Goal: Communication & Community: Participate in discussion

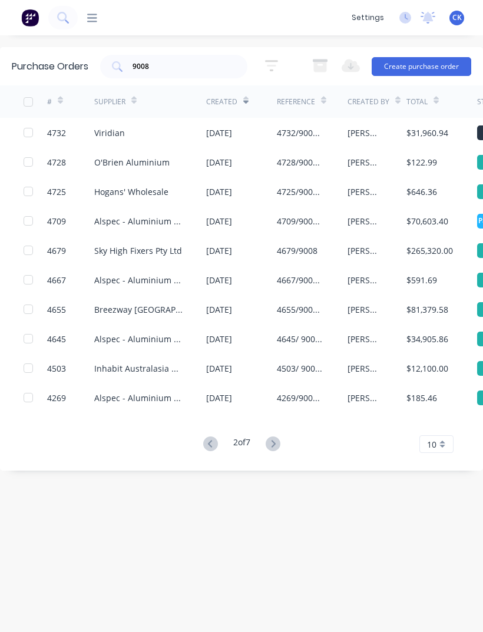
click at [230, 57] on div "9008" at bounding box center [173, 67] width 147 height 24
click at [235, 69] on div "9008" at bounding box center [173, 67] width 147 height 24
type input "9"
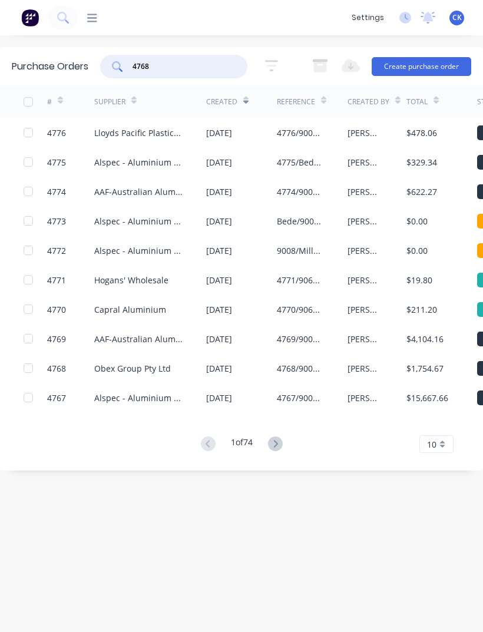
type input "4768"
click at [124, 67] on div "4768" at bounding box center [173, 67] width 147 height 24
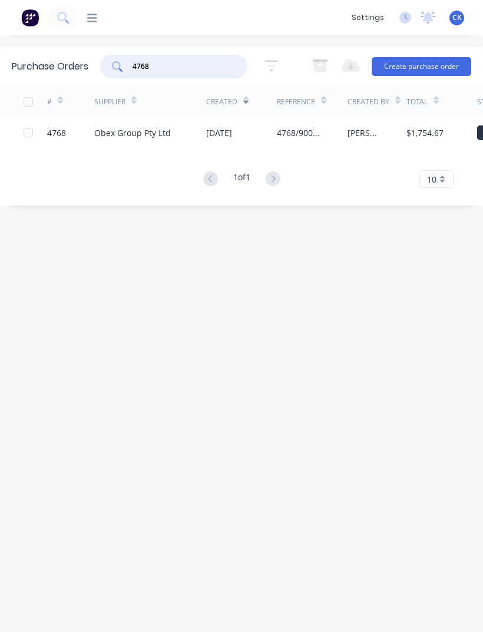
click at [232, 127] on div "[DATE]" at bounding box center [219, 133] width 26 height 12
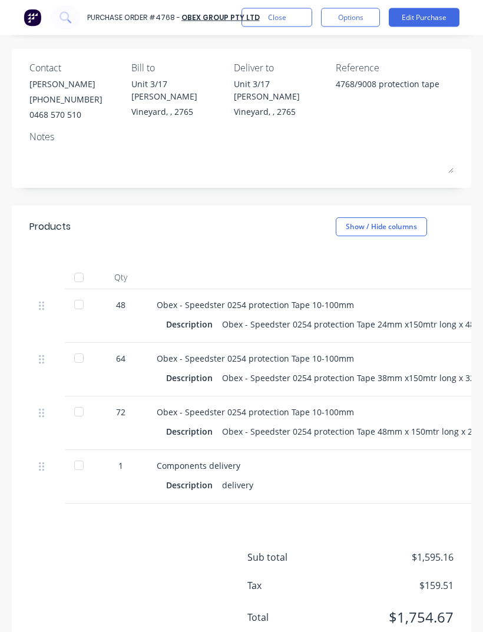
scroll to position [38, 0]
click at [80, 293] on div at bounding box center [79, 305] width 24 height 24
click at [90, 400] on div at bounding box center [79, 412] width 24 height 24
click at [90, 347] on div at bounding box center [79, 359] width 24 height 24
click at [77, 454] on div at bounding box center [79, 466] width 24 height 24
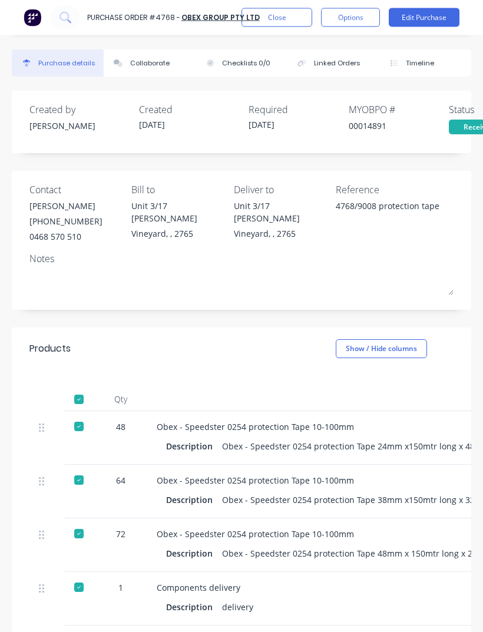
scroll to position [0, 0]
type textarea "x"
click at [147, 72] on button "Collaborate" at bounding box center [150, 63] width 92 height 27
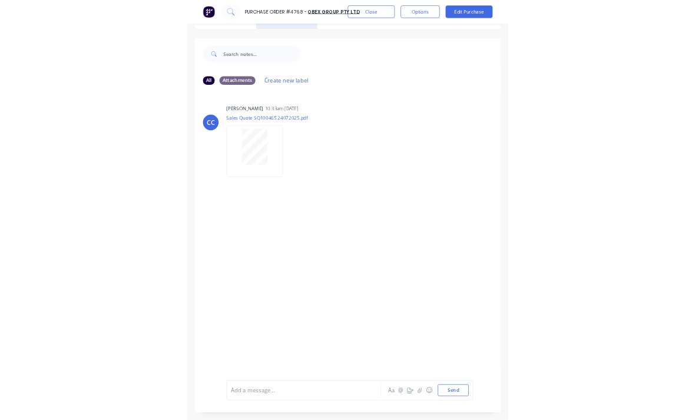
scroll to position [34, 0]
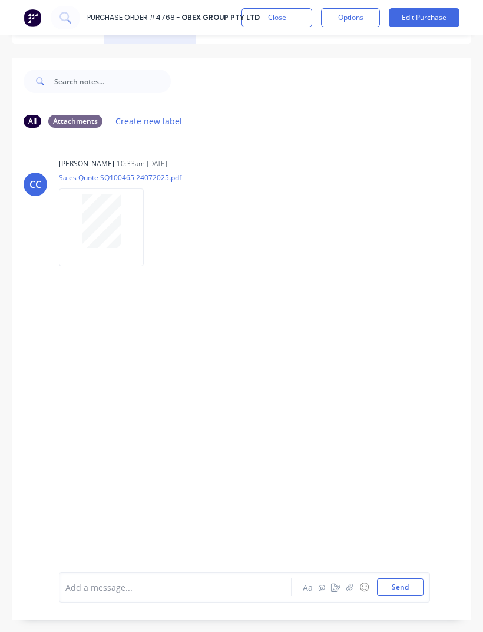
click at [352, 591] on icon "button" at bounding box center [349, 587] width 7 height 8
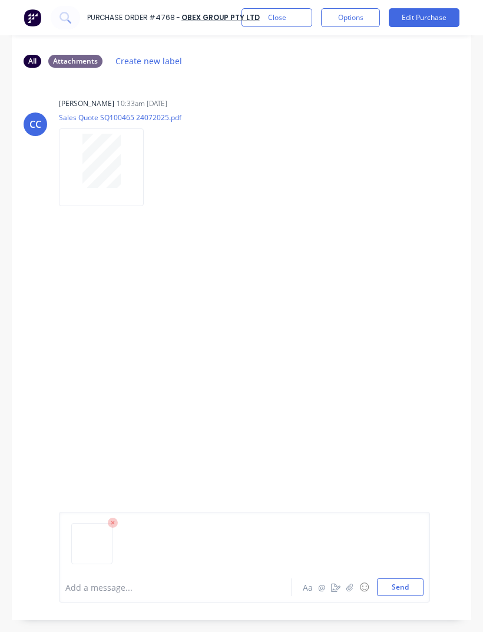
scroll to position [94, 0]
click at [398, 596] on button "Send" at bounding box center [400, 587] width 47 height 18
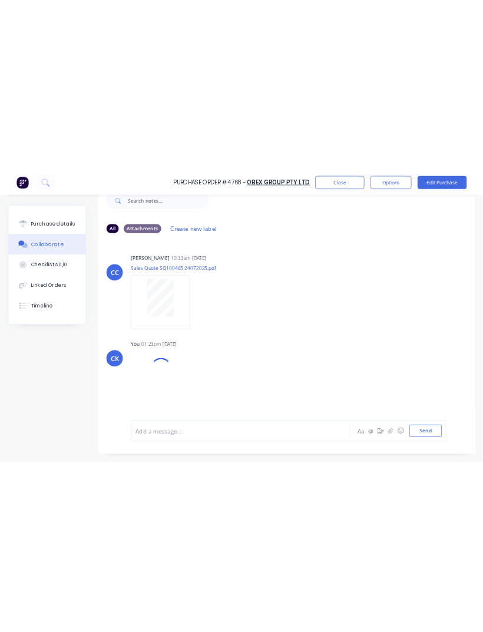
scroll to position [29, 0]
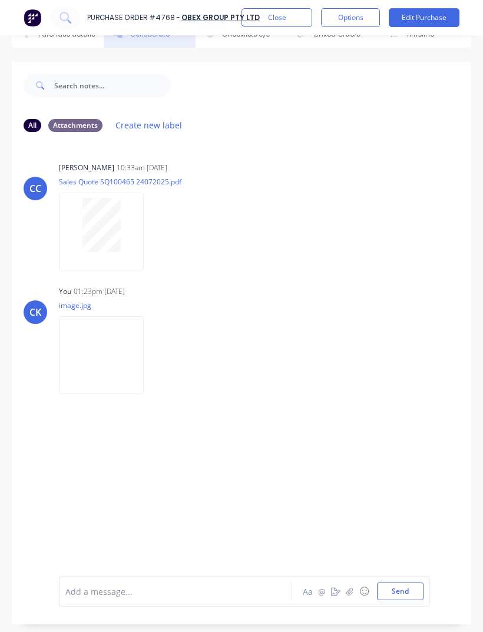
click at [286, 24] on button "Close" at bounding box center [276, 17] width 71 height 19
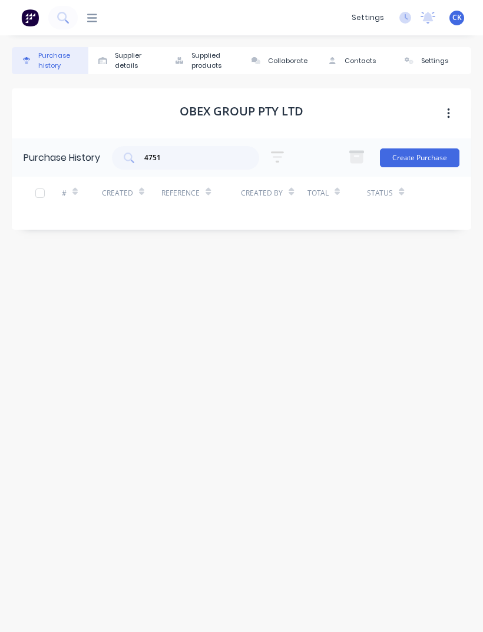
click at [207, 152] on input "4751" at bounding box center [192, 158] width 98 height 12
click at [96, 14] on icon at bounding box center [92, 17] width 10 height 11
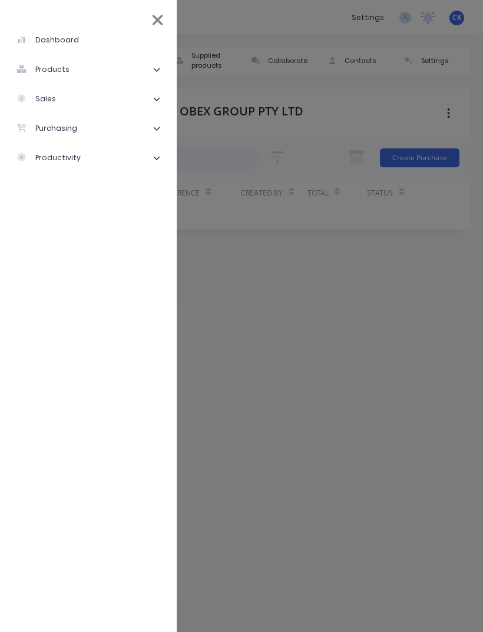
click at [92, 133] on li "purchasing" at bounding box center [88, 128] width 158 height 29
click at [98, 171] on li "Purchase Orders" at bounding box center [93, 157] width 148 height 29
click at [98, 153] on div "Purchase Orders" at bounding box center [66, 158] width 81 height 11
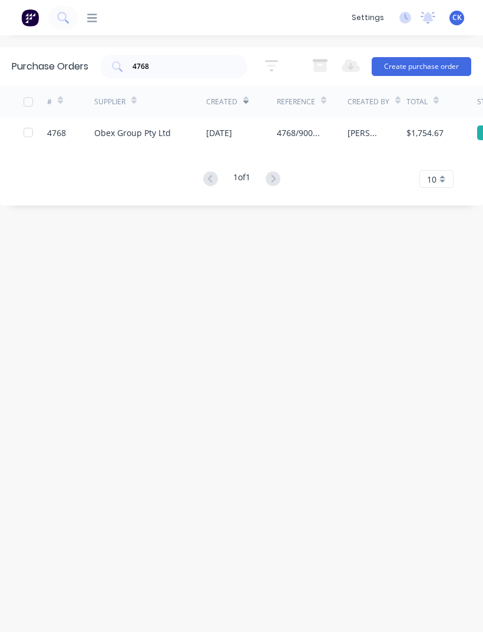
click at [184, 65] on input "4768" at bounding box center [180, 67] width 98 height 12
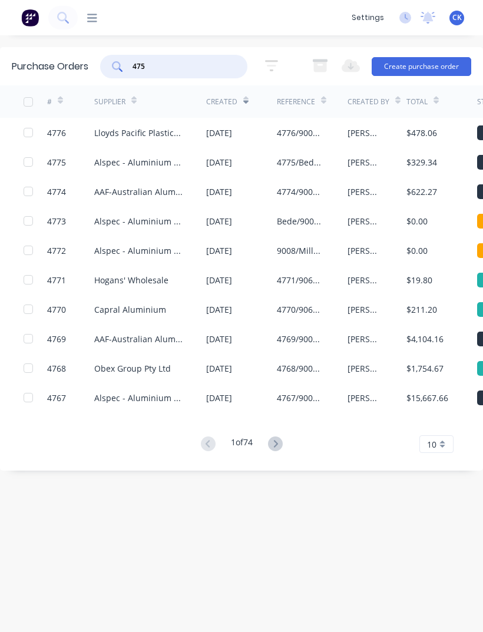
type input "4751"
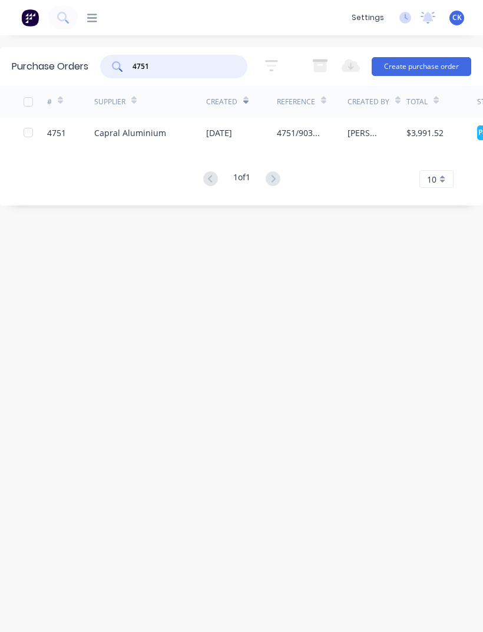
click at [114, 132] on div "Capral Aluminium" at bounding box center [130, 133] width 72 height 12
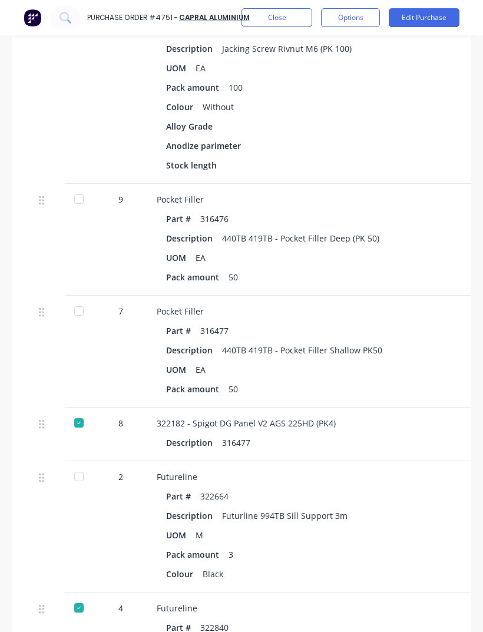
scroll to position [1322, 0]
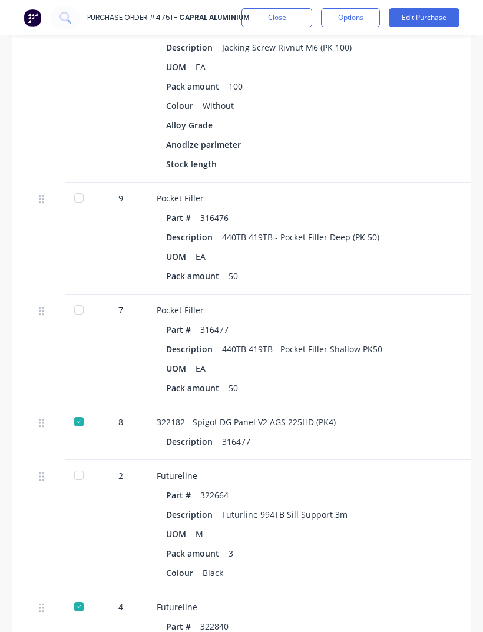
click at [77, 186] on div at bounding box center [79, 198] width 24 height 24
click at [85, 298] on div at bounding box center [79, 310] width 24 height 24
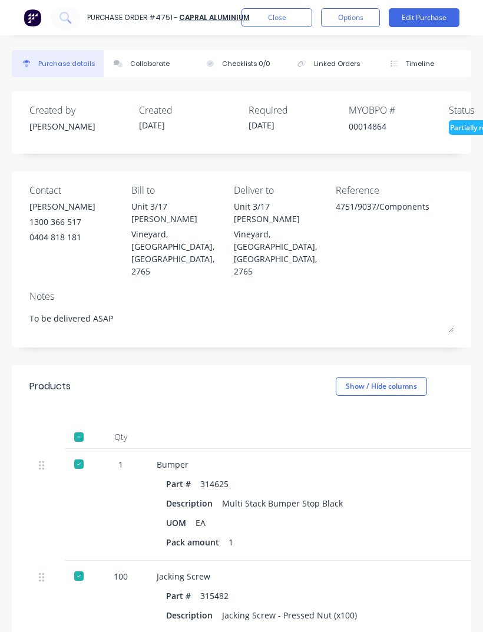
scroll to position [0, 0]
click at [129, 68] on button "Collaborate" at bounding box center [150, 63] width 92 height 27
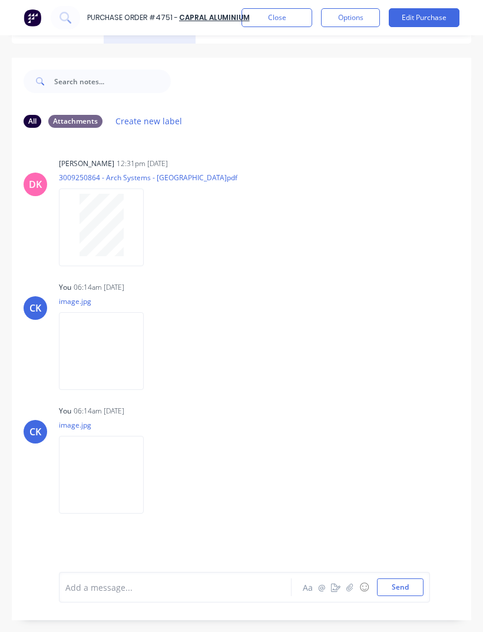
scroll to position [34, 0]
click at [350, 594] on button "button" at bounding box center [350, 587] width 14 height 14
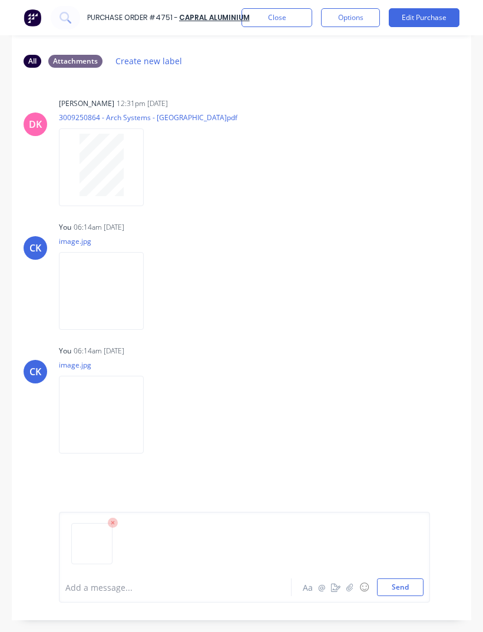
scroll to position [94, 0]
click at [402, 596] on button "Send" at bounding box center [400, 587] width 47 height 18
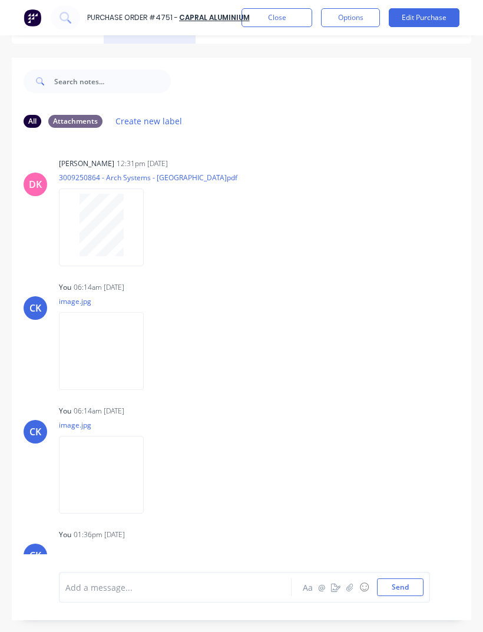
scroll to position [34, 0]
click at [346, 594] on button "button" at bounding box center [350, 587] width 14 height 14
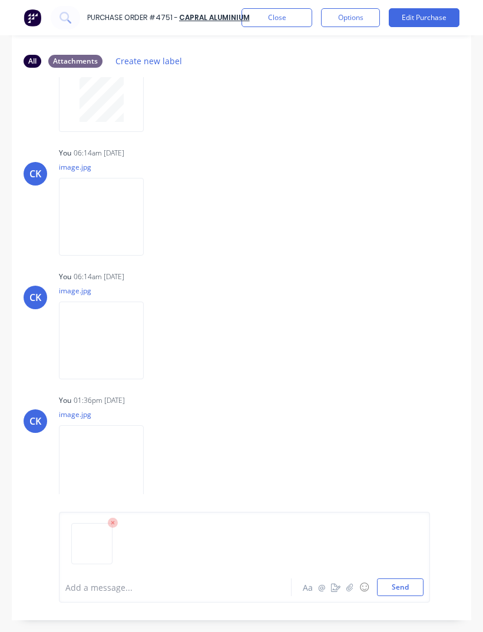
scroll to position [94, 0]
click at [405, 596] on button "Send" at bounding box center [400, 587] width 47 height 18
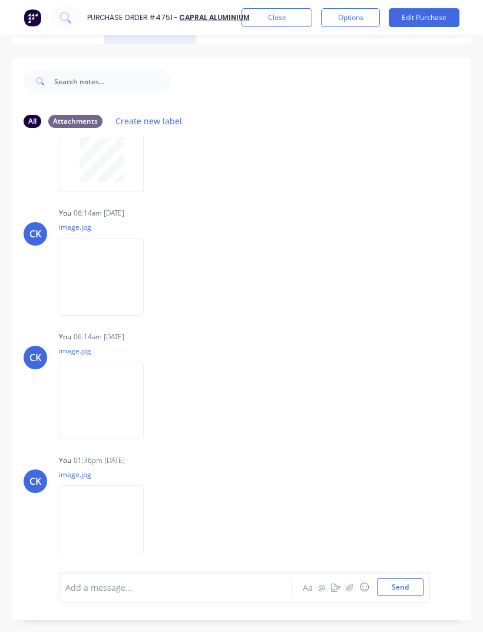
click at [351, 594] on button "button" at bounding box center [350, 587] width 14 height 14
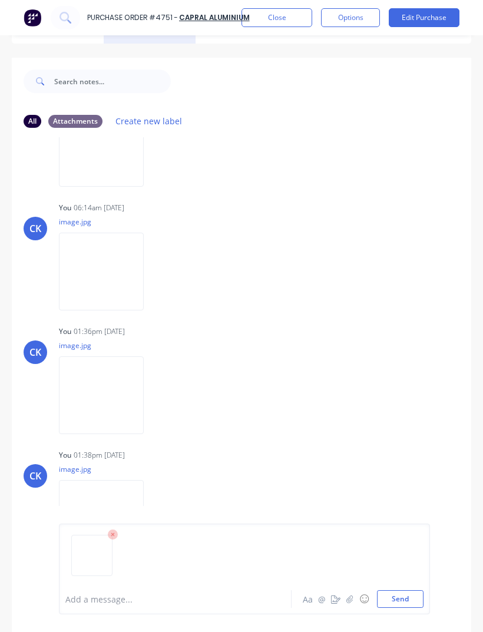
scroll to position [203, 0]
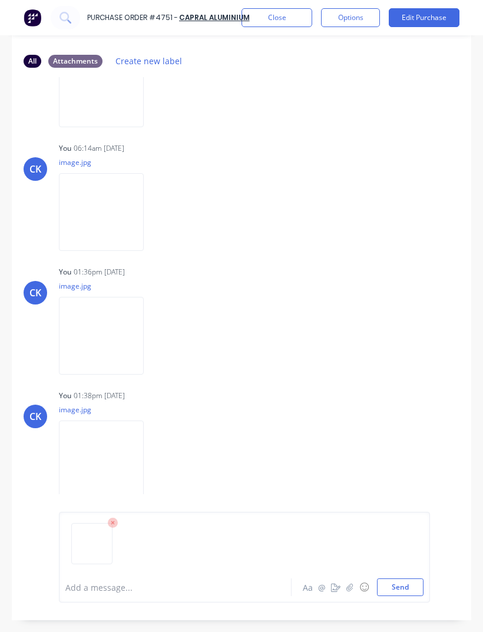
click at [399, 596] on button "Send" at bounding box center [400, 587] width 47 height 18
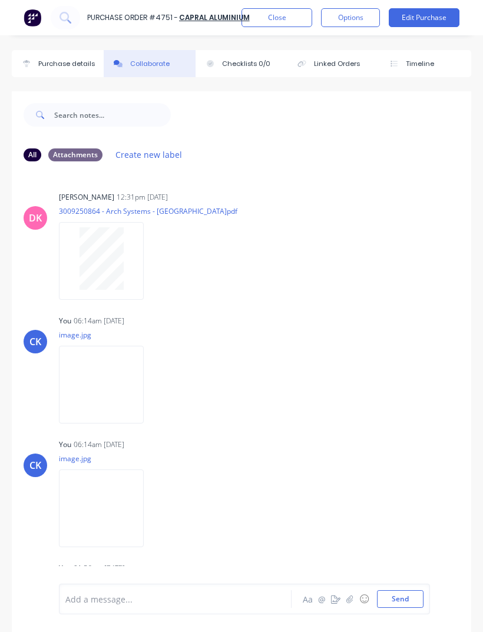
scroll to position [0, 0]
click at [144, 67] on div "Collaborate" at bounding box center [149, 64] width 39 height 10
click at [296, 19] on button "Close" at bounding box center [276, 17] width 71 height 19
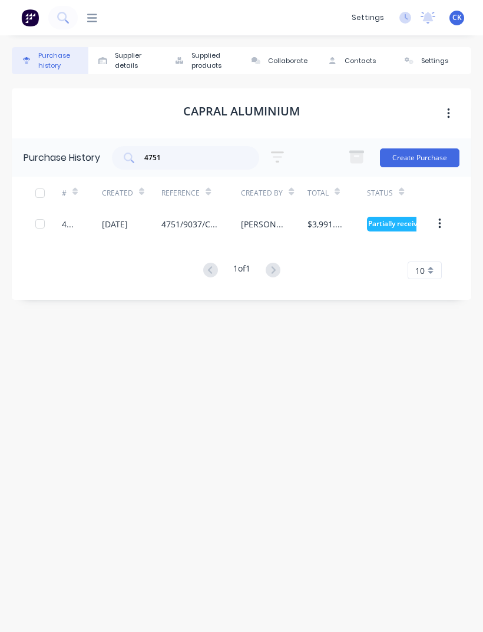
click at [140, 226] on div "[DATE]" at bounding box center [131, 223] width 59 height 29
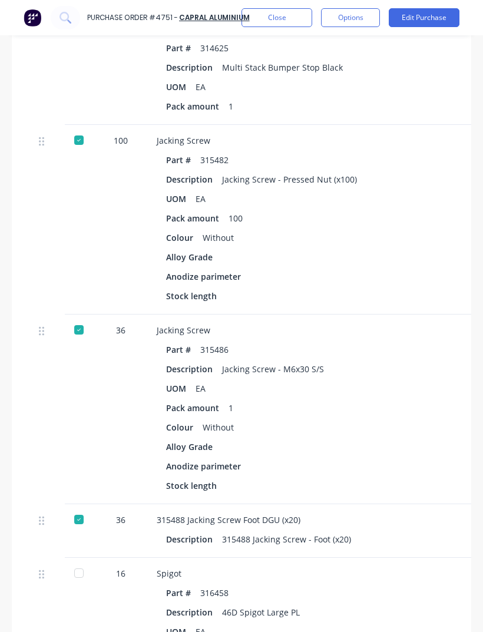
click at [432, 419] on div "Colour Without" at bounding box center [412, 427] width 492 height 17
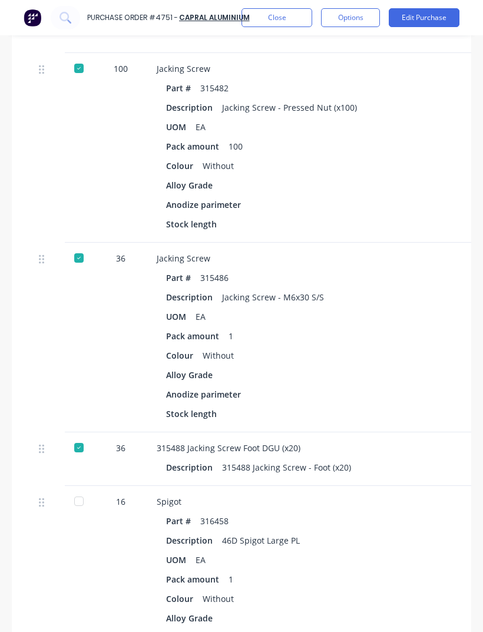
scroll to position [508, 0]
click at [77, 489] on div at bounding box center [79, 501] width 24 height 24
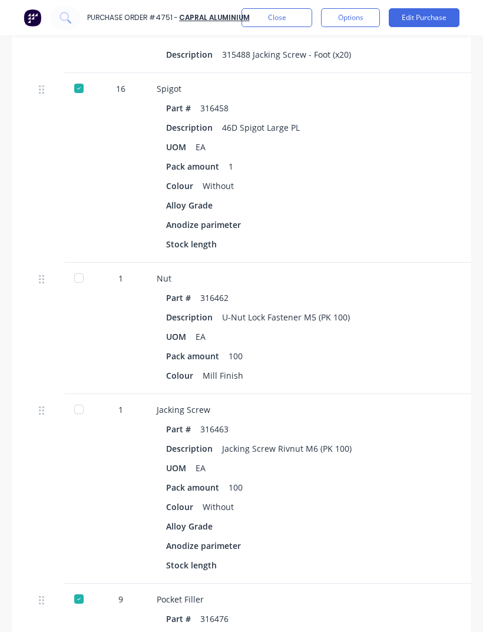
scroll to position [921, -1]
click at [284, 498] on div "Colour Without" at bounding box center [412, 506] width 492 height 17
click at [85, 398] on div at bounding box center [79, 410] width 24 height 24
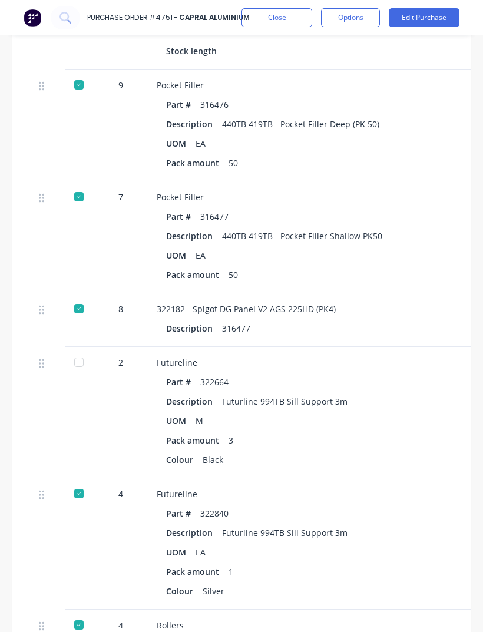
scroll to position [1435, 0]
click at [86, 350] on div at bounding box center [79, 362] width 24 height 24
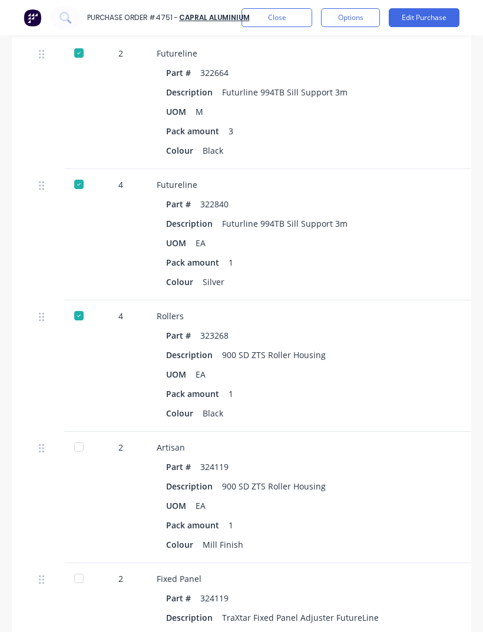
scroll to position [1744, -1]
click at [320, 497] on div "UOM EA" at bounding box center [412, 505] width 492 height 17
click at [82, 435] on div at bounding box center [79, 447] width 24 height 24
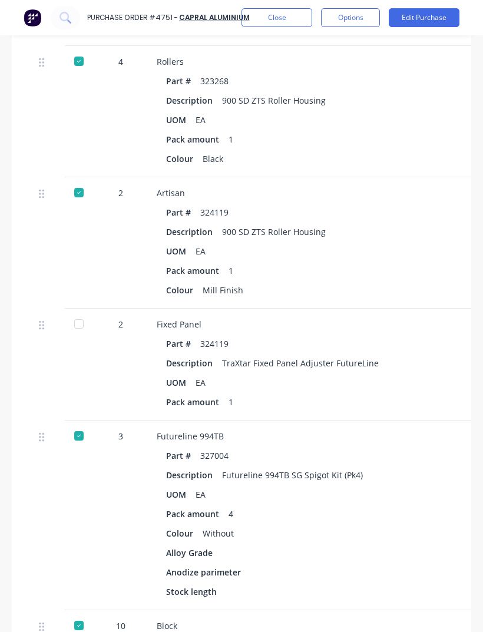
scroll to position [1998, 0]
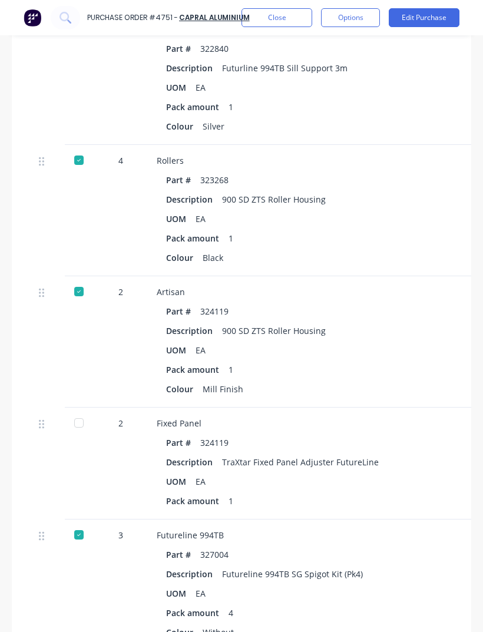
click at [337, 408] on div "Fixed Panel Part # 324119 Description TraXtar Fixed Panel Adjuster FutureLine U…" at bounding box center [412, 464] width 530 height 112
click at [82, 280] on div at bounding box center [79, 292] width 24 height 24
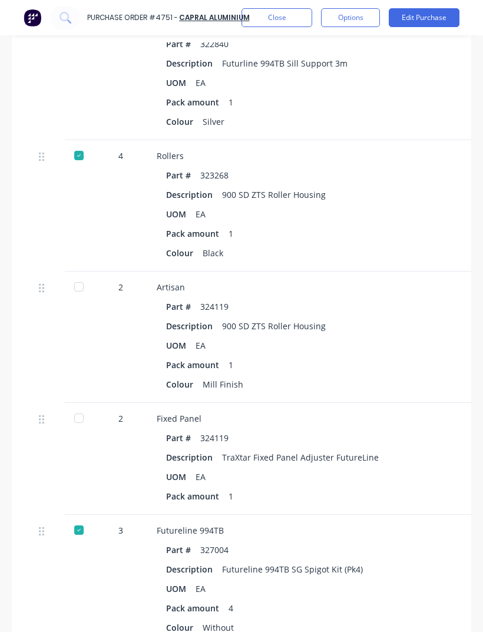
scroll to position [1902, -1]
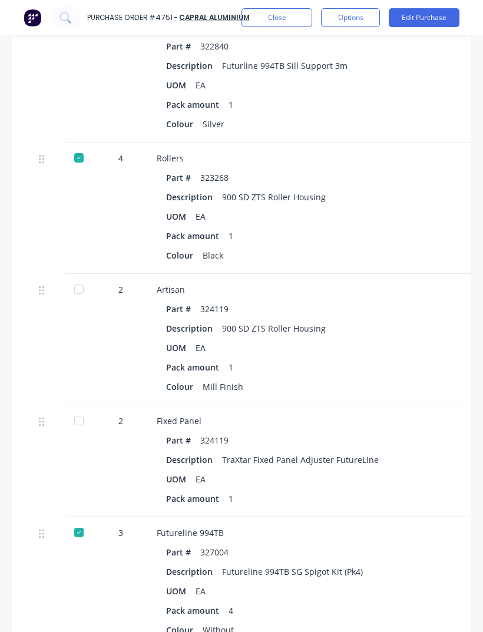
click at [332, 490] on div "Pack amount 1" at bounding box center [412, 498] width 492 height 17
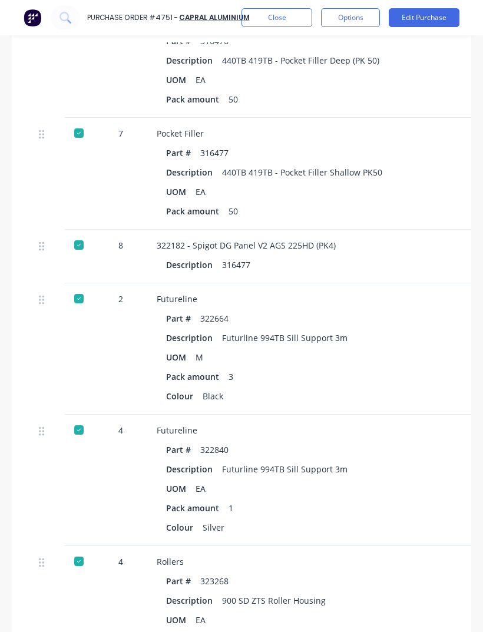
scroll to position [0, 0]
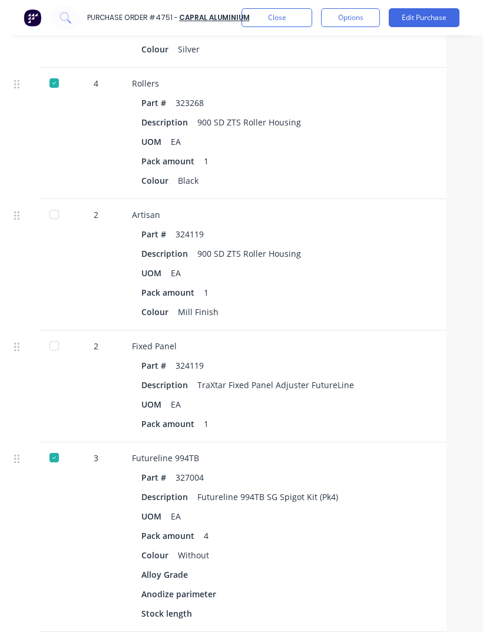
click at [58, 334] on div at bounding box center [54, 346] width 24 height 24
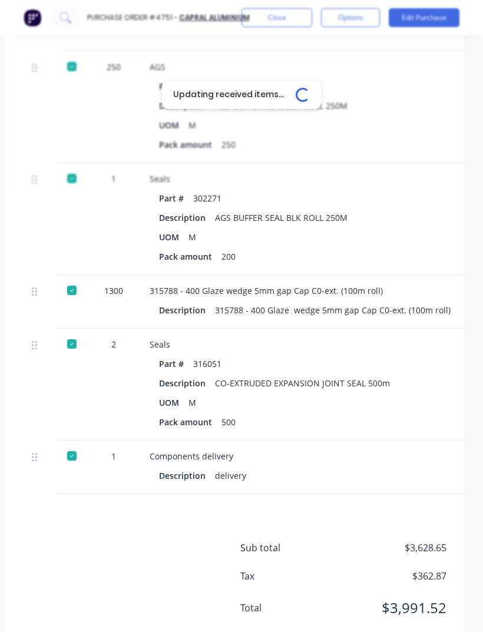
type textarea "x"
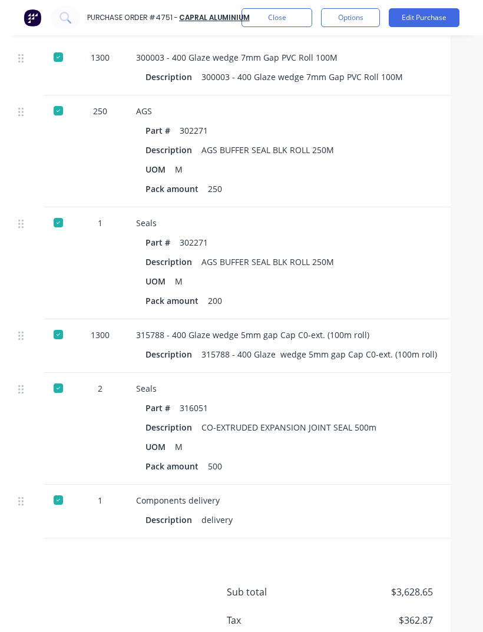
click at [284, 27] on button "Close" at bounding box center [276, 17] width 71 height 19
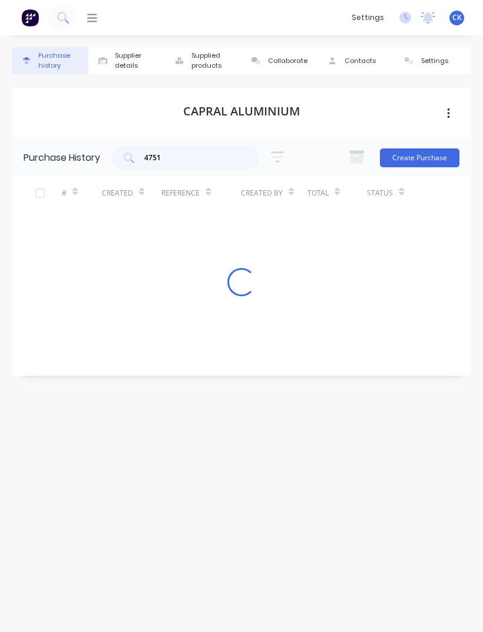
click at [290, 32] on div "dashboard products sales purchasing productivity dashboard products Product Cat…" at bounding box center [241, 17] width 483 height 35
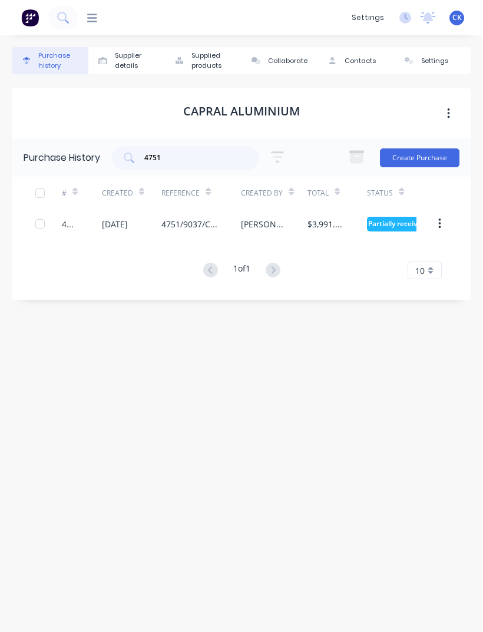
click at [95, 19] on icon at bounding box center [92, 17] width 10 height 11
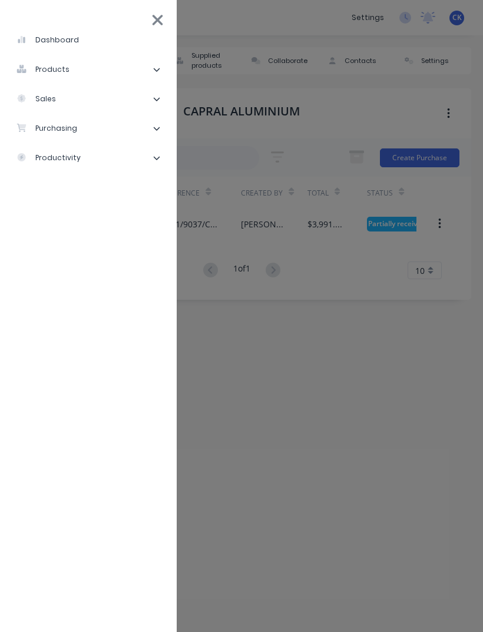
click at [95, 128] on li "purchasing" at bounding box center [88, 128] width 158 height 29
click at [89, 161] on div "Purchase Orders" at bounding box center [66, 158] width 81 height 11
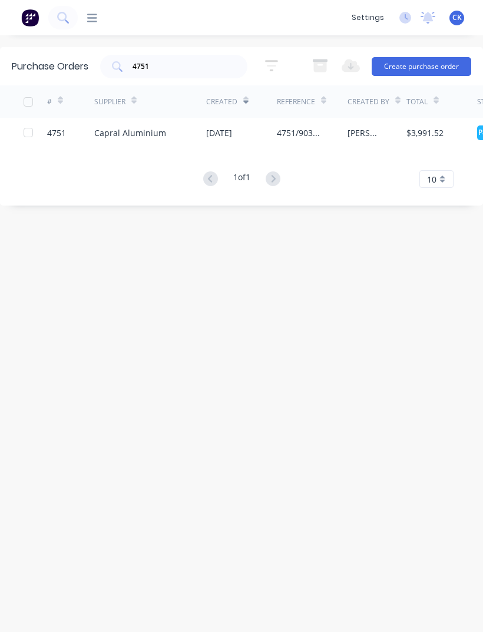
click at [184, 68] on input "4751" at bounding box center [180, 67] width 98 height 12
type input "4"
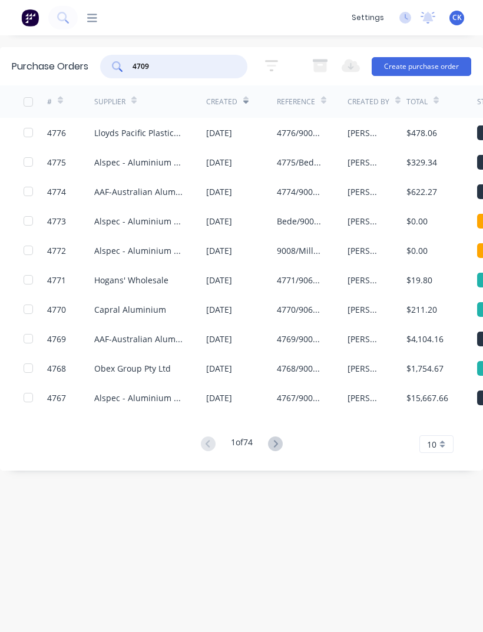
type input "4709"
click at [118, 61] on icon at bounding box center [116, 65] width 9 height 9
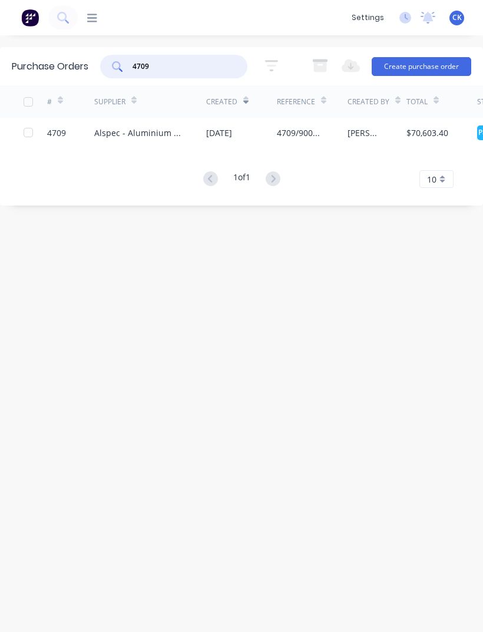
click at [131, 140] on div "Alspec - Aluminium Specialties Group Pty Ltd" at bounding box center [150, 132] width 112 height 29
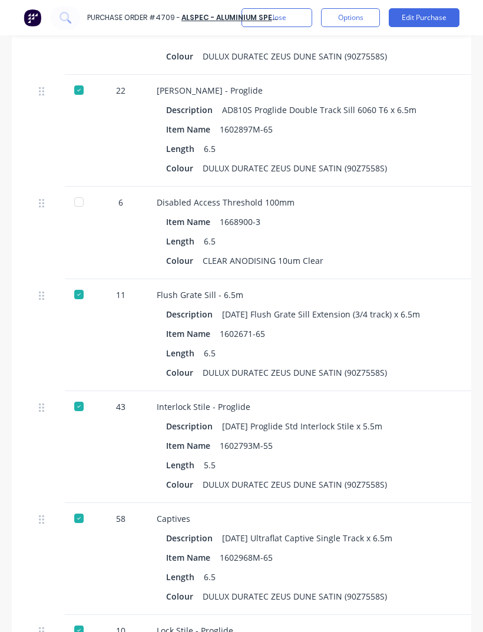
scroll to position [2948, 0]
click at [74, 190] on div at bounding box center [79, 202] width 24 height 24
type textarea "x"
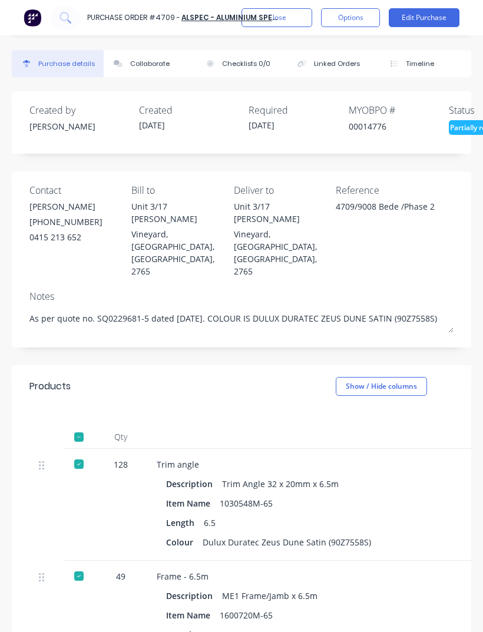
scroll to position [0, 0]
click at [140, 75] on button "Collaborate" at bounding box center [150, 63] width 92 height 27
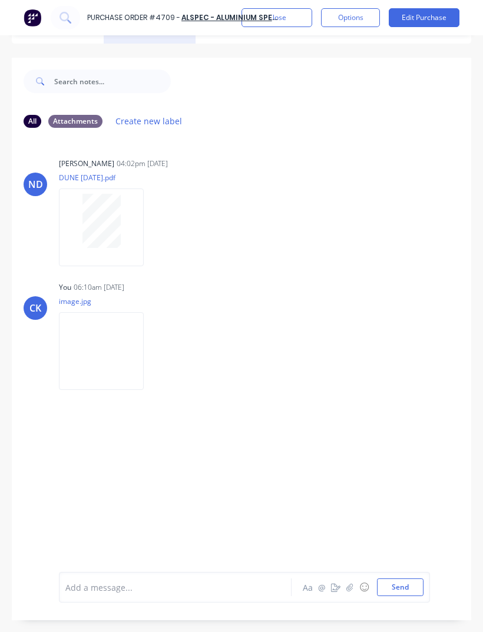
scroll to position [38, 0]
click at [352, 591] on icon "button" at bounding box center [349, 587] width 7 height 8
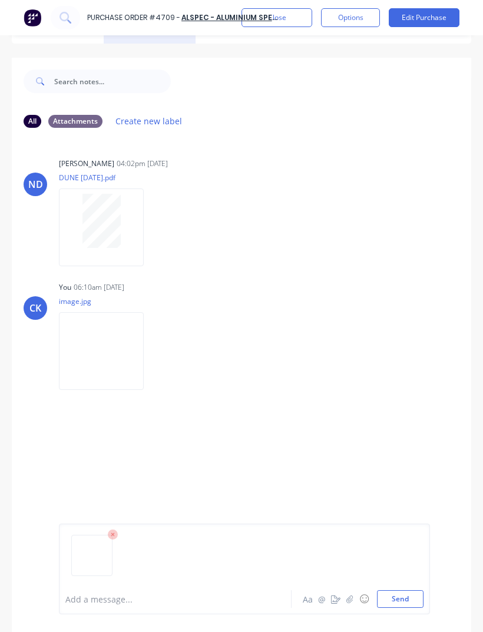
click at [408, 600] on button "Send" at bounding box center [400, 599] width 47 height 18
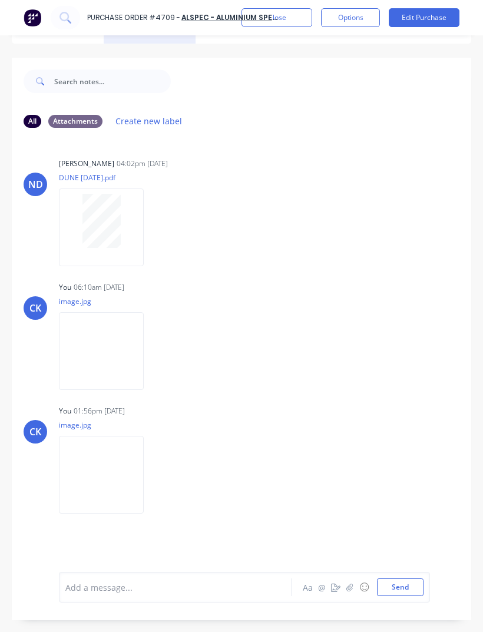
click at [401, 580] on button "Send" at bounding box center [400, 587] width 47 height 18
click at [291, 18] on button "Close" at bounding box center [276, 17] width 71 height 19
